Goal: Task Accomplishment & Management: Manage account settings

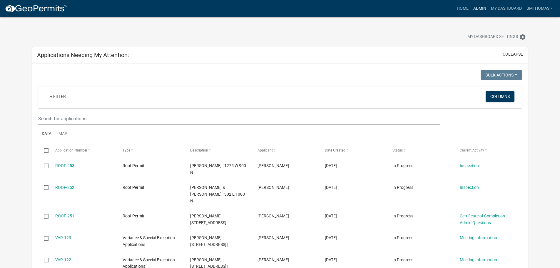
click at [478, 5] on link "Admin" at bounding box center [480, 8] width 18 height 11
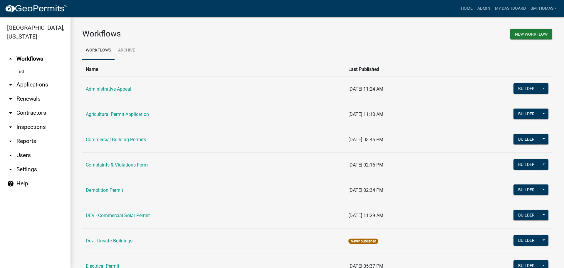
click at [26, 120] on link "arrow_drop_down Inspections" at bounding box center [35, 127] width 71 height 14
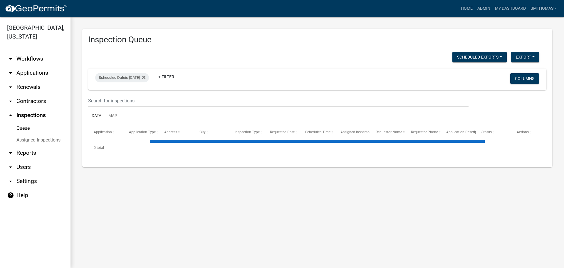
click at [25, 134] on link "Assigned Inspections" at bounding box center [35, 140] width 71 height 12
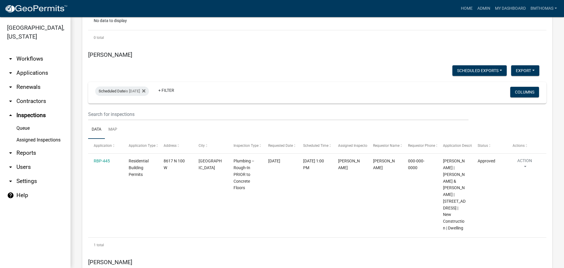
scroll to position [3508, 0]
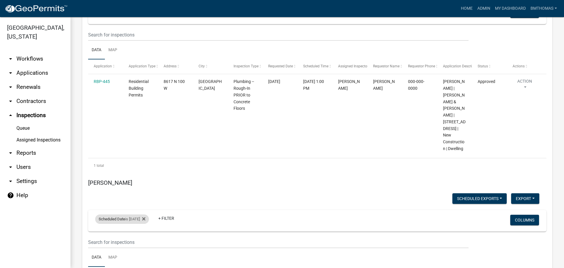
click at [121, 217] on span "Scheduled Date" at bounding box center [112, 219] width 26 height 4
click at [135, 172] on input "[DATE]" at bounding box center [127, 174] width 41 height 12
click at [147, 175] on input "[DATE]" at bounding box center [127, 174] width 41 height 12
type input "[DATE]"
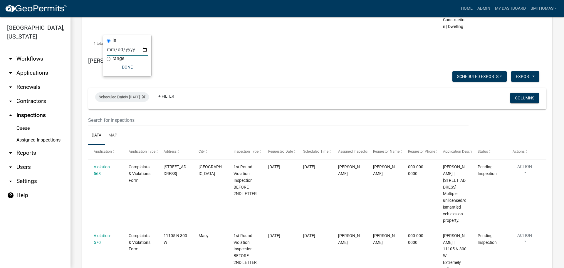
scroll to position [3632, 0]
